Goal: Transaction & Acquisition: Purchase product/service

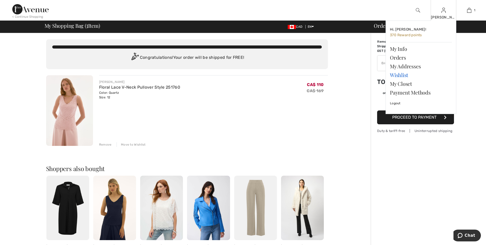
click at [405, 76] on link "Wishlist" at bounding box center [421, 75] width 62 height 9
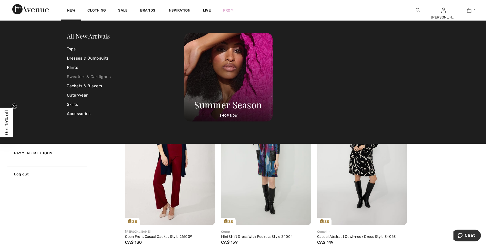
click at [86, 77] on link "Sweaters & Cardigans" at bounding box center [126, 76] width 118 height 9
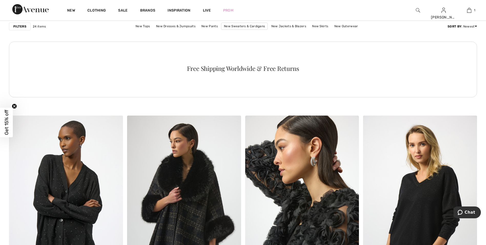
scroll to position [898, 0]
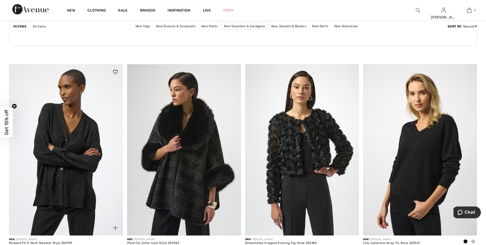
click at [117, 70] on img at bounding box center [115, 72] width 5 height 4
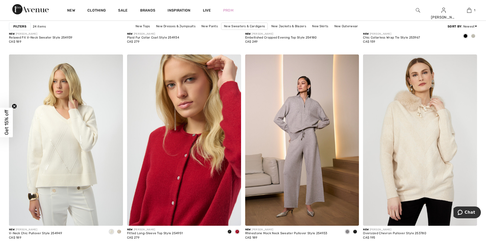
scroll to position [1180, 0]
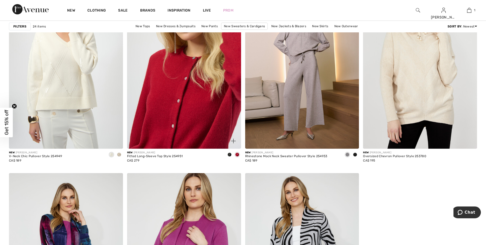
click at [192, 66] on img at bounding box center [184, 62] width 114 height 171
